Goal: Transaction & Acquisition: Purchase product/service

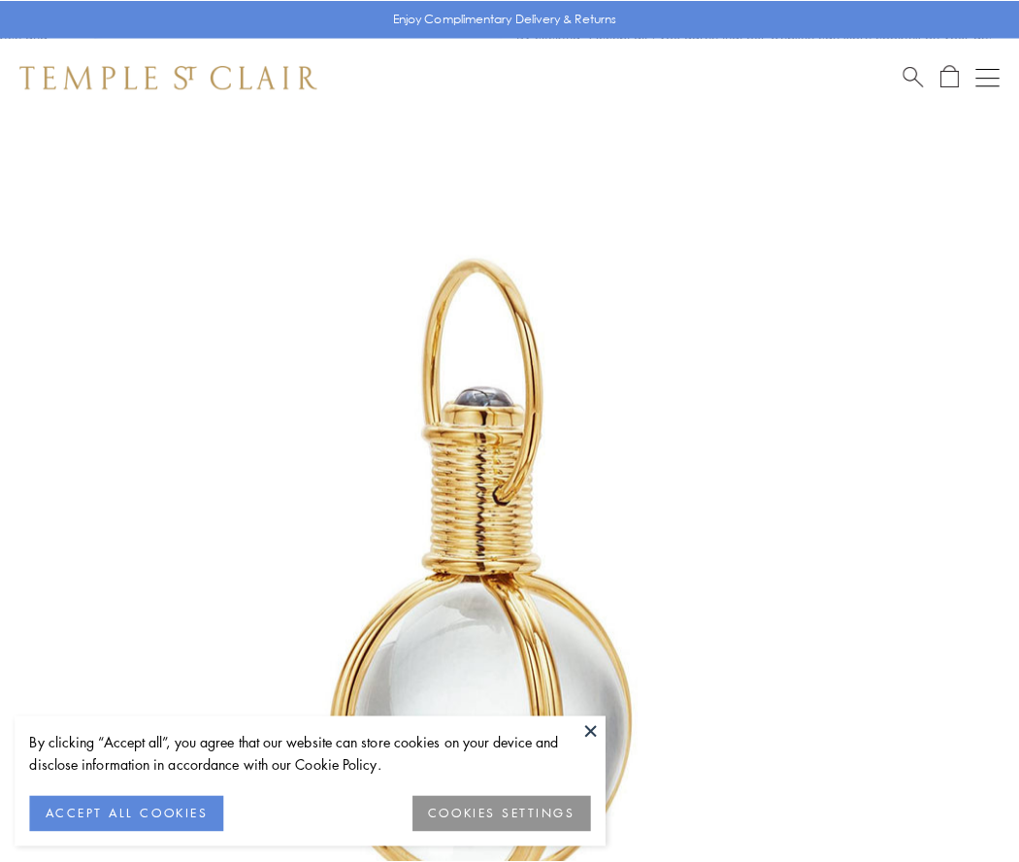
scroll to position [507, 0]
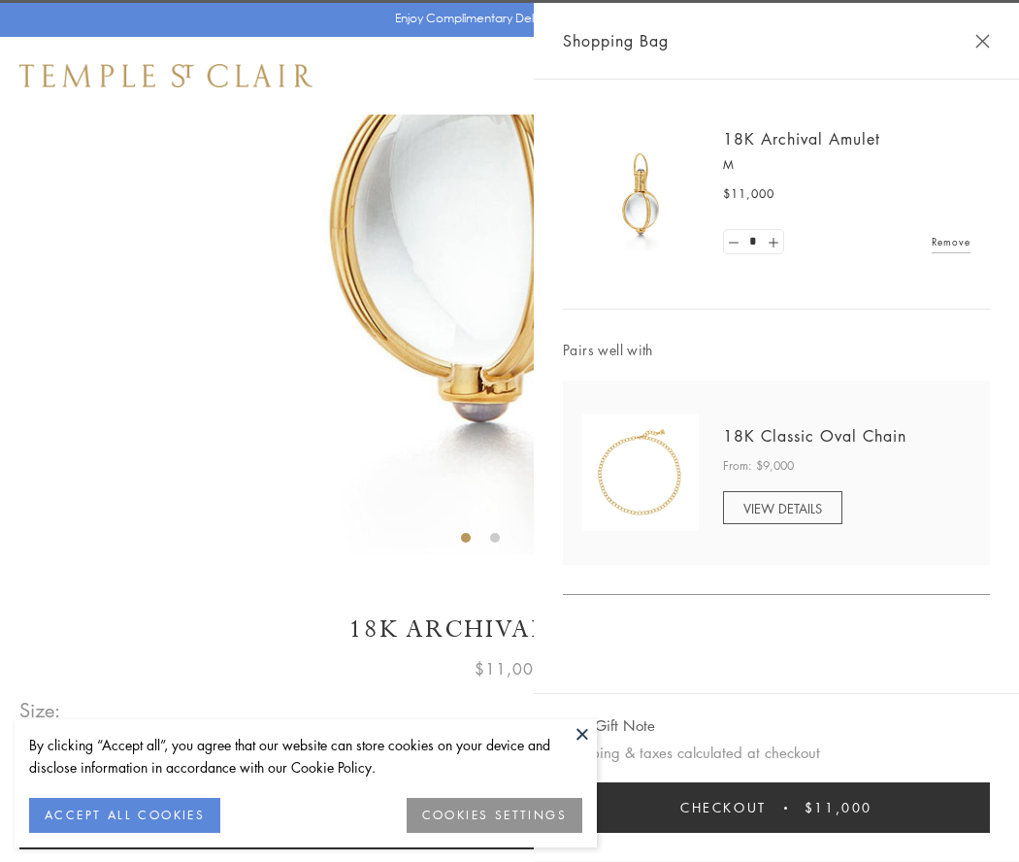
click at [776, 808] on button "Checkout $11,000" at bounding box center [776, 807] width 427 height 50
